Goal: Register for event/course

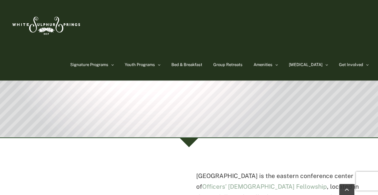
scroll to position [82, 0]
click at [194, 65] on link "Find out more" at bounding box center [187, 67] width 69 height 14
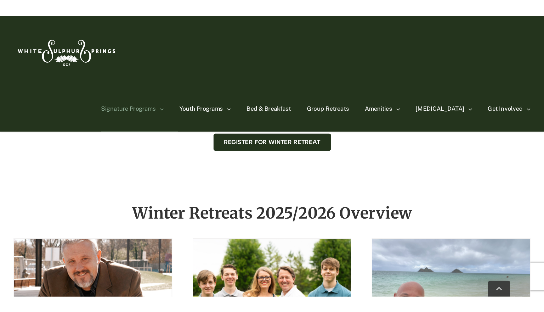
scroll to position [324, 0]
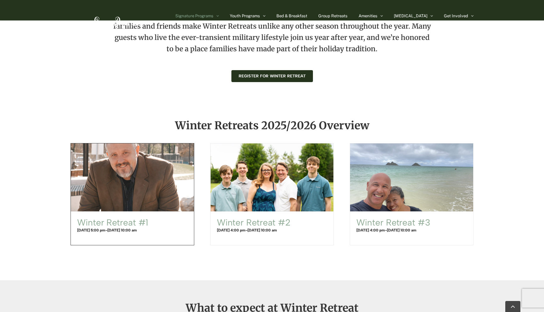
click at [113, 184] on span "Winter Retreat #1" at bounding box center [132, 177] width 135 height 75
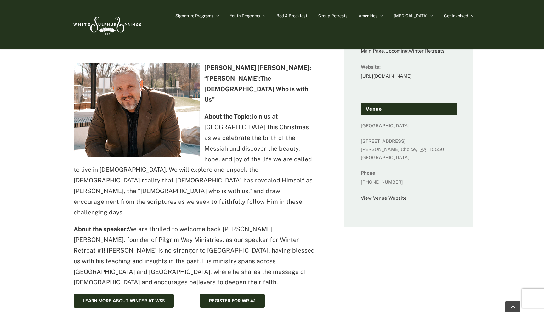
scroll to position [80, 0]
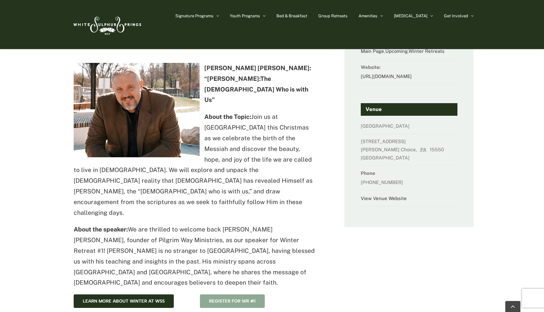
click at [205, 295] on link "Register for WR #1" at bounding box center [232, 302] width 65 height 14
